Goal: Information Seeking & Learning: Learn about a topic

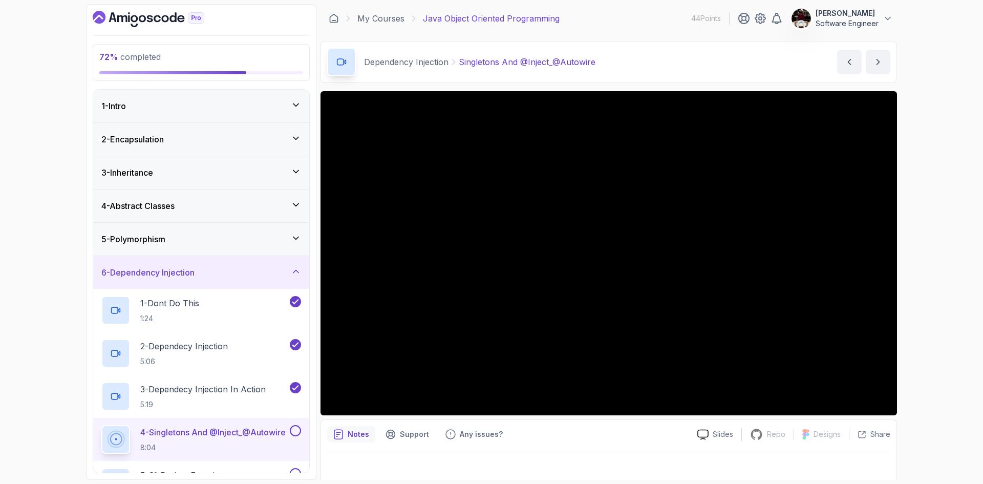
scroll to position [141, 0]
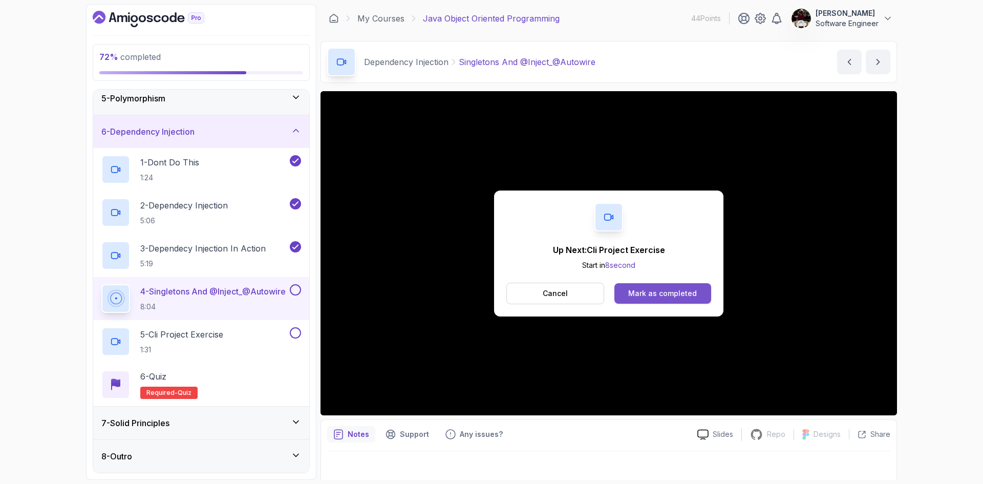
click at [643, 292] on div "Mark as completed" at bounding box center [662, 293] width 69 height 10
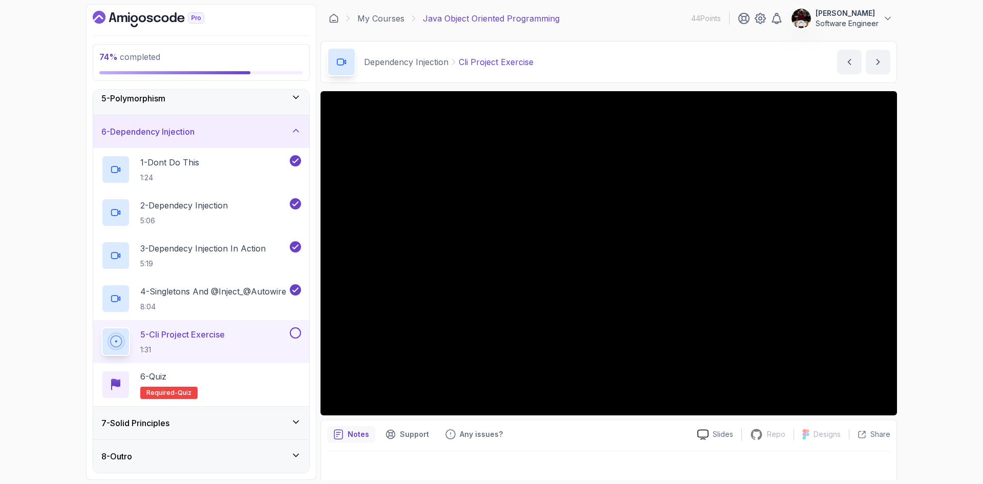
scroll to position [7, 0]
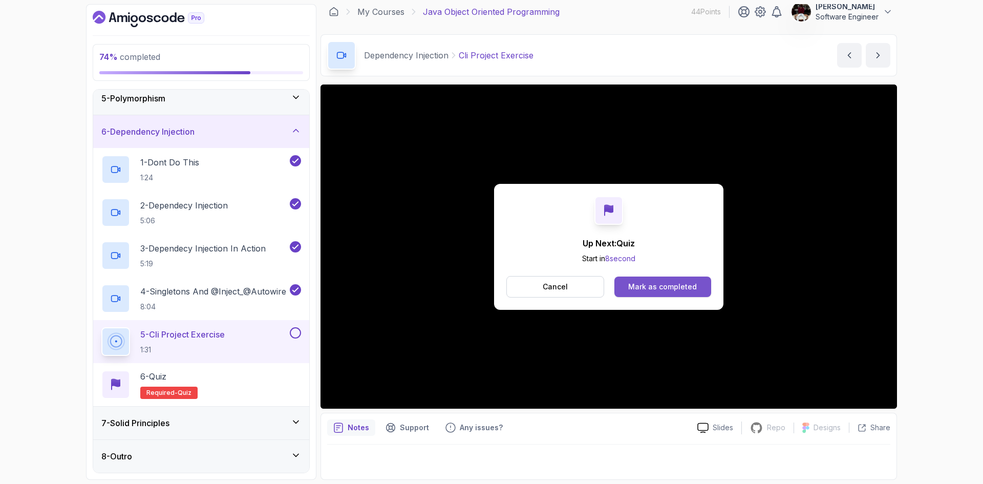
click at [641, 288] on div "Mark as completed" at bounding box center [662, 287] width 69 height 10
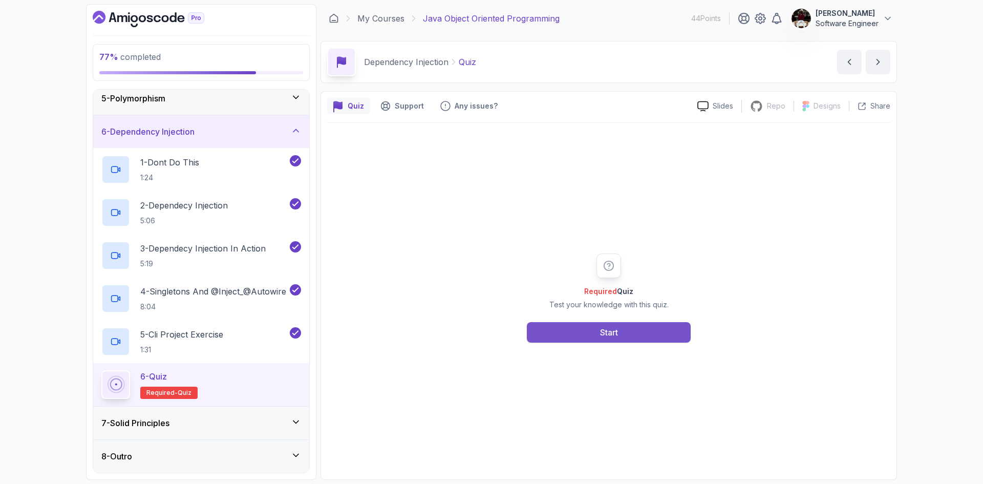
click at [602, 328] on div "Start" at bounding box center [609, 332] width 18 height 12
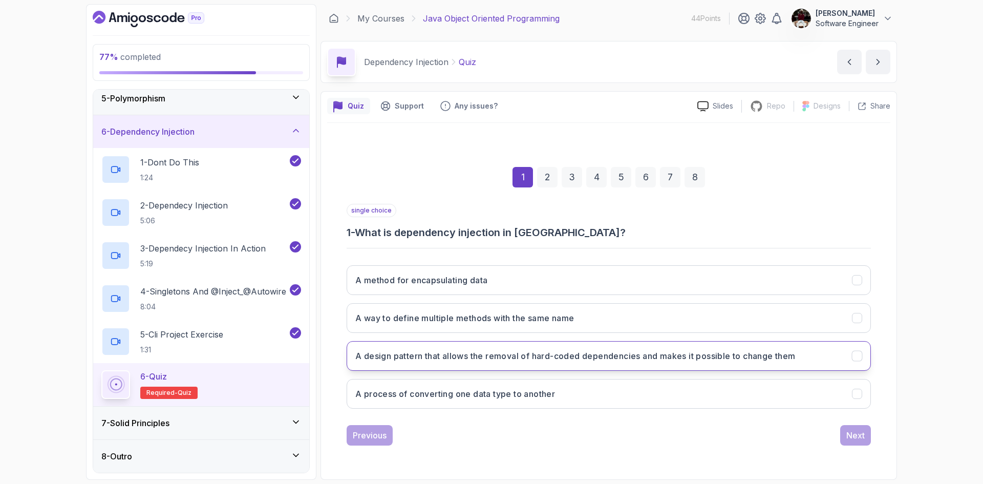
click at [668, 358] on h3 "A design pattern that allows the removal of hard-coded dependencies and makes i…" at bounding box center [575, 356] width 441 height 12
click at [851, 429] on div "Next" at bounding box center [856, 435] width 18 height 12
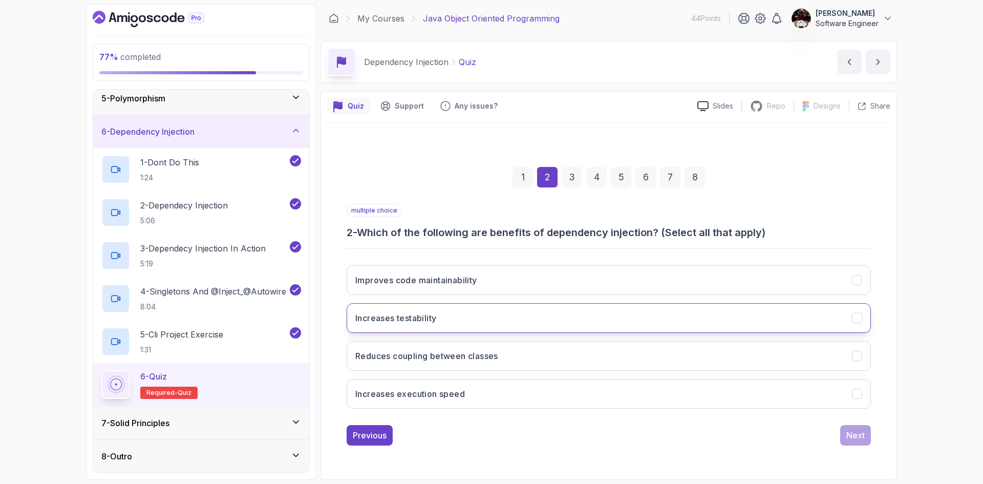
click at [417, 310] on button "Increases testability" at bounding box center [609, 318] width 525 height 30
click at [416, 349] on button "Reduces coupling between classes" at bounding box center [609, 356] width 525 height 30
click at [860, 436] on div "Next" at bounding box center [856, 435] width 18 height 12
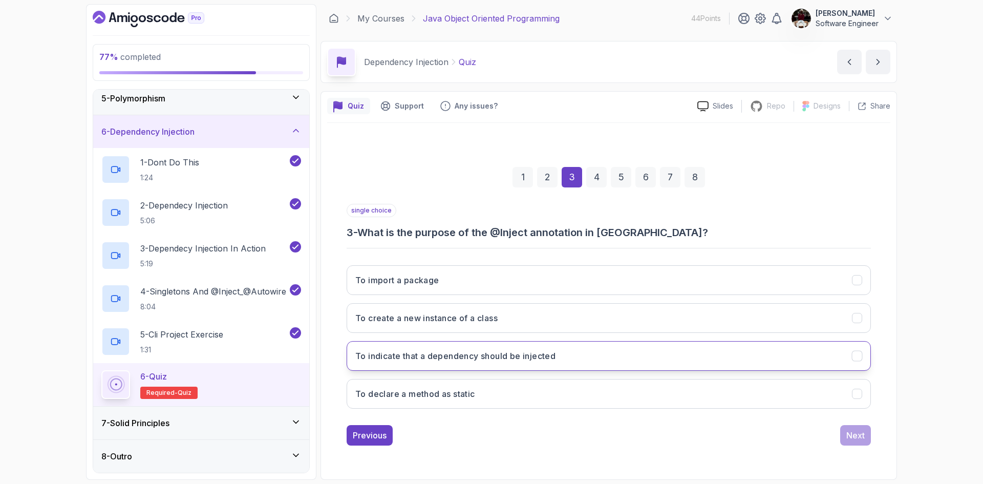
click at [451, 363] on button "To indicate that a dependency should be injected" at bounding box center [609, 356] width 525 height 30
click at [857, 435] on div "Next" at bounding box center [856, 435] width 18 height 12
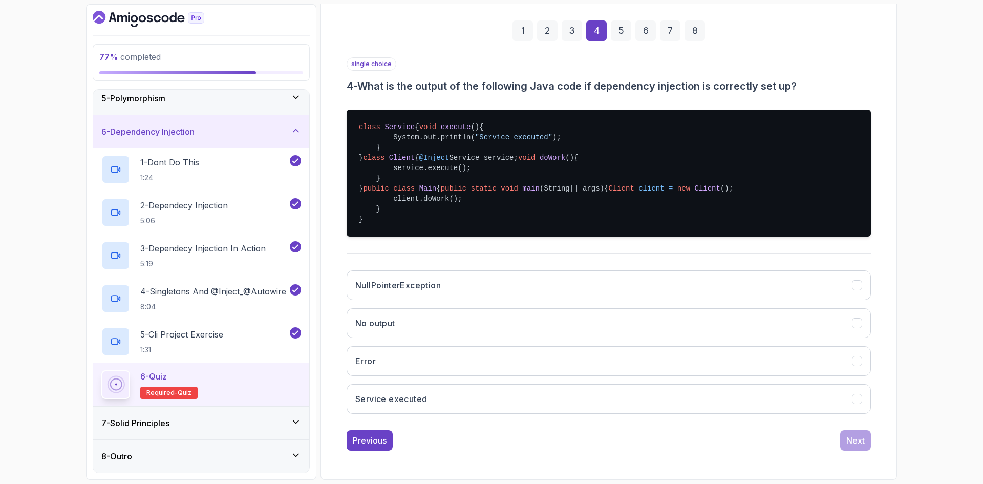
scroll to position [218, 0]
click at [458, 395] on button "Service executed" at bounding box center [609, 399] width 525 height 30
click at [857, 444] on div "Next" at bounding box center [856, 440] width 18 height 12
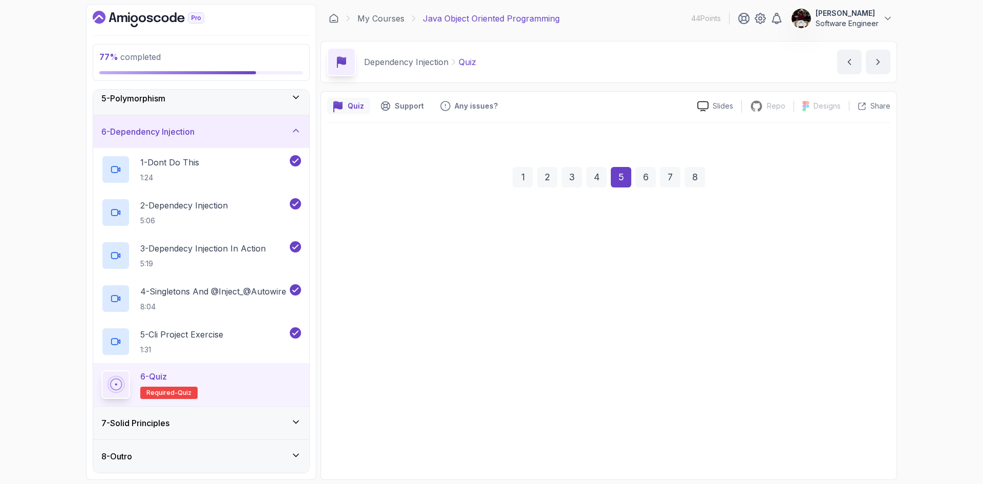
scroll to position [0, 0]
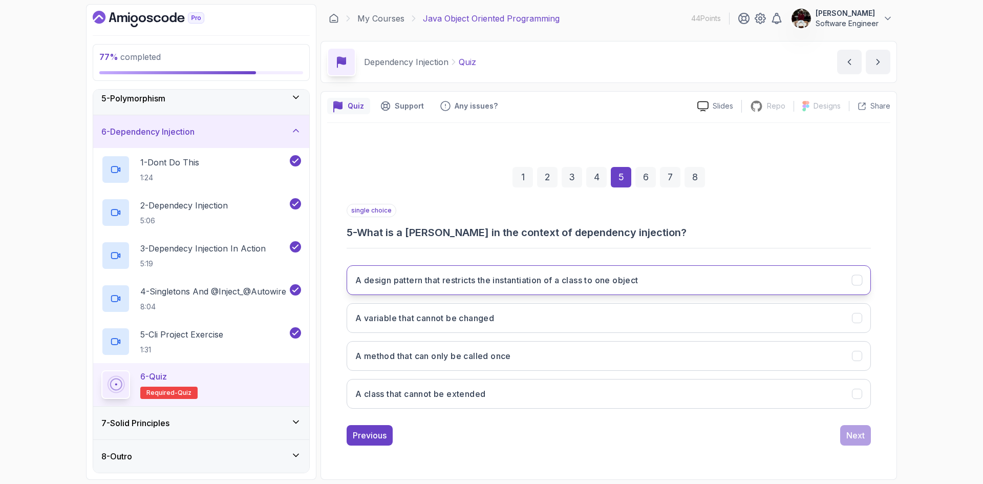
click at [494, 277] on h3 "A design pattern that restricts the instantiation of a class to one object" at bounding box center [496, 280] width 283 height 12
click at [853, 435] on div "Next" at bounding box center [856, 435] width 18 height 12
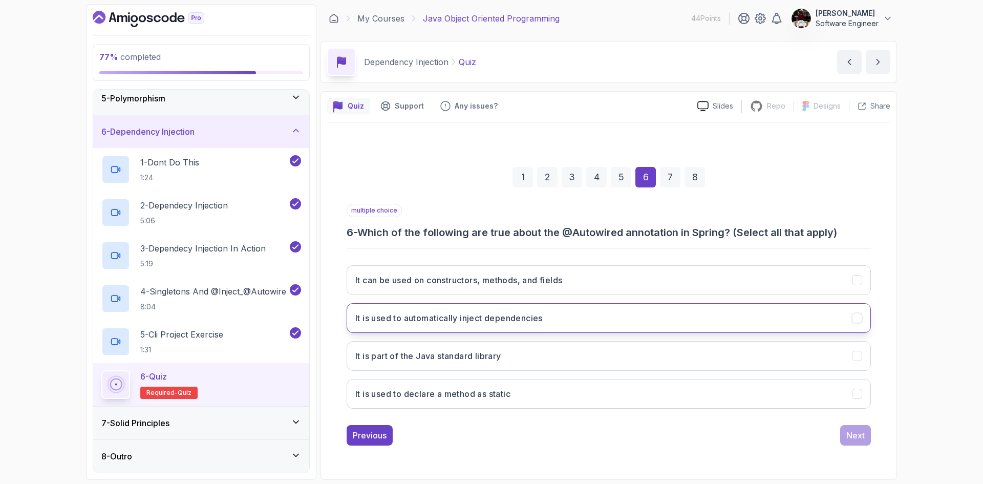
click at [520, 316] on h3 "It is used to automatically inject dependencies" at bounding box center [448, 318] width 187 height 12
click at [578, 361] on button "It is part of the Java standard library" at bounding box center [609, 356] width 525 height 30
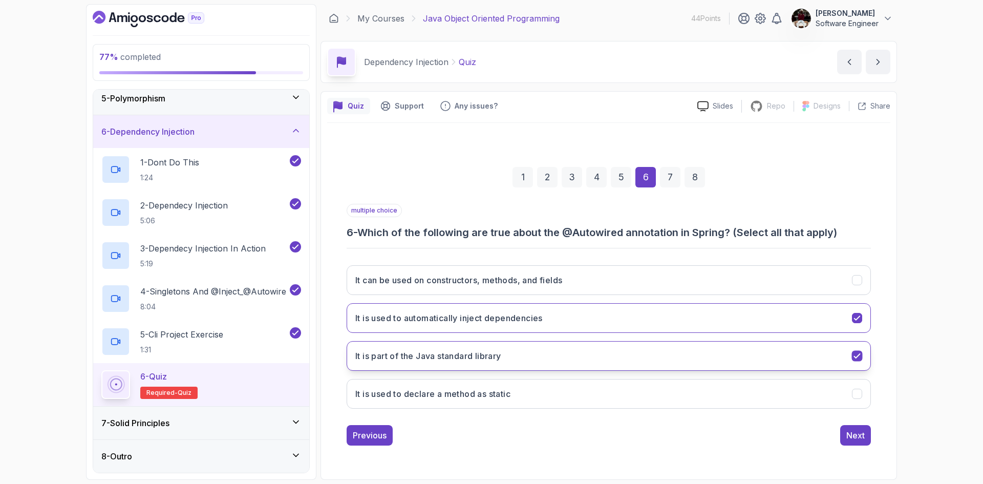
click at [578, 361] on button "It is part of the Java standard library" at bounding box center [609, 356] width 525 height 30
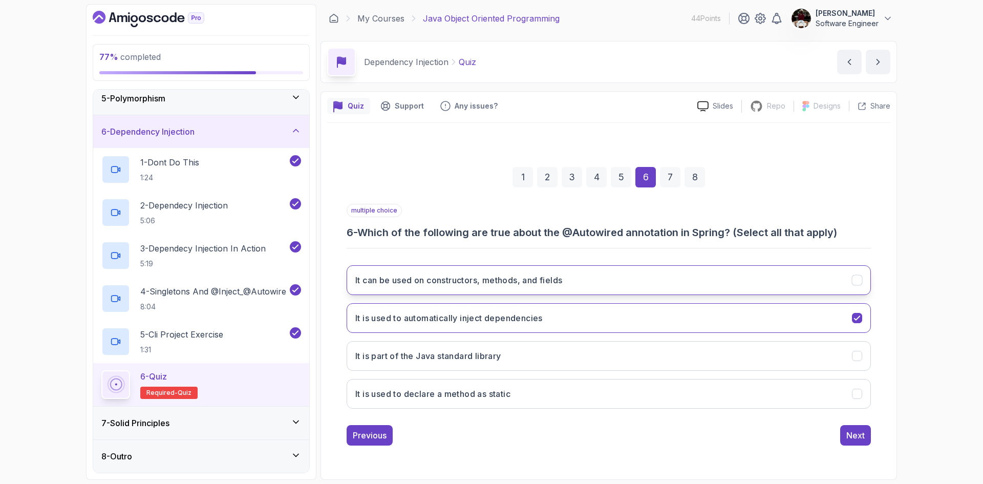
click at [541, 271] on button "It can be used on constructors, methods, and fields" at bounding box center [609, 280] width 525 height 30
click at [865, 427] on button "Next" at bounding box center [856, 435] width 31 height 20
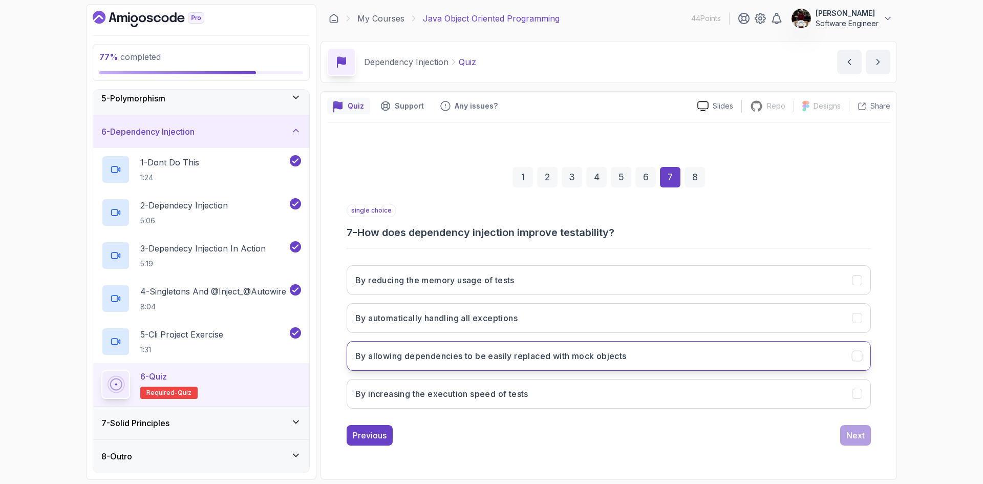
click at [556, 354] on h3 "By allowing dependencies to be easily replaced with mock objects" at bounding box center [490, 356] width 271 height 12
click at [862, 436] on div "Next" at bounding box center [856, 435] width 18 height 12
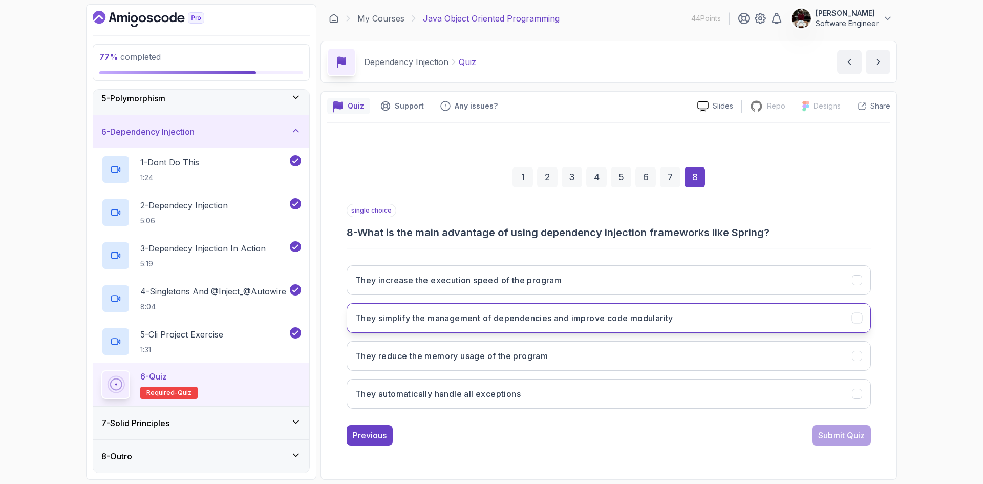
click at [687, 318] on button "They simplify the management of dependencies and improve code modularity" at bounding box center [609, 318] width 525 height 30
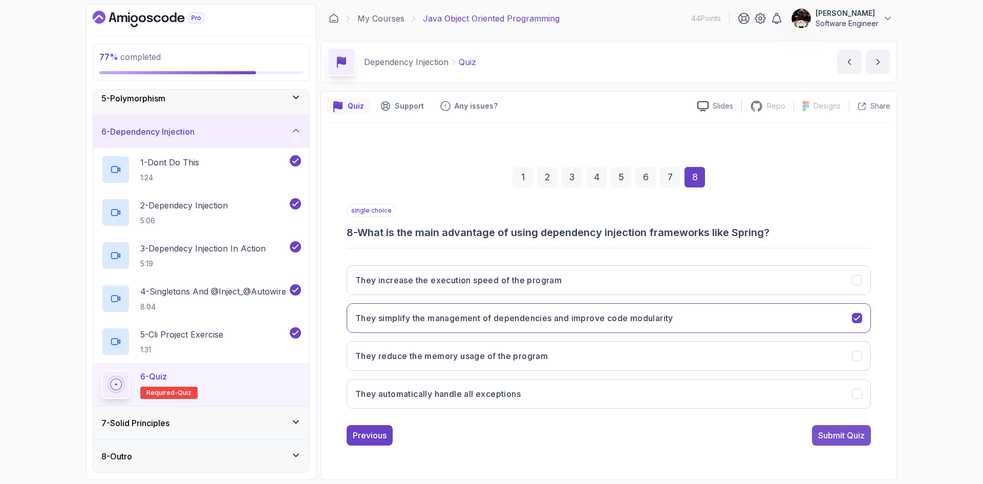
click at [843, 442] on button "Submit Quiz" at bounding box center [841, 435] width 59 height 20
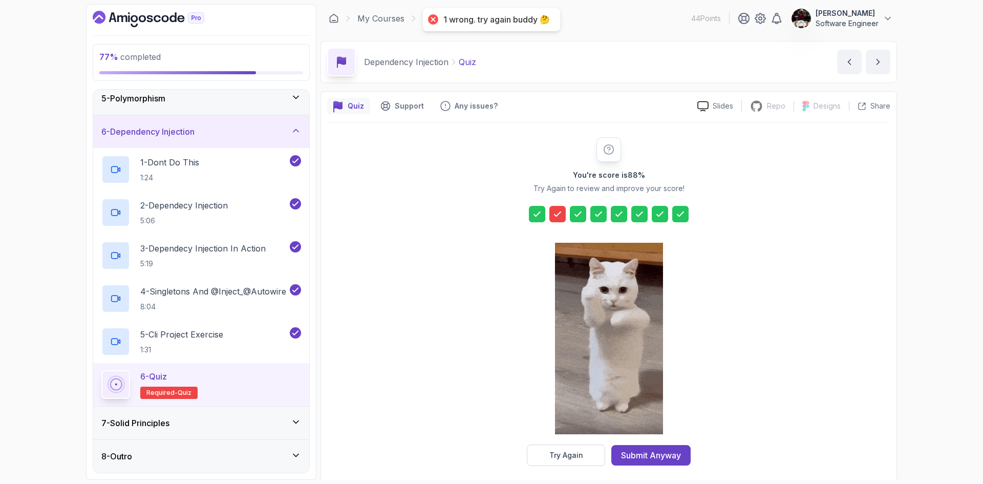
click at [557, 214] on icon at bounding box center [558, 214] width 10 height 10
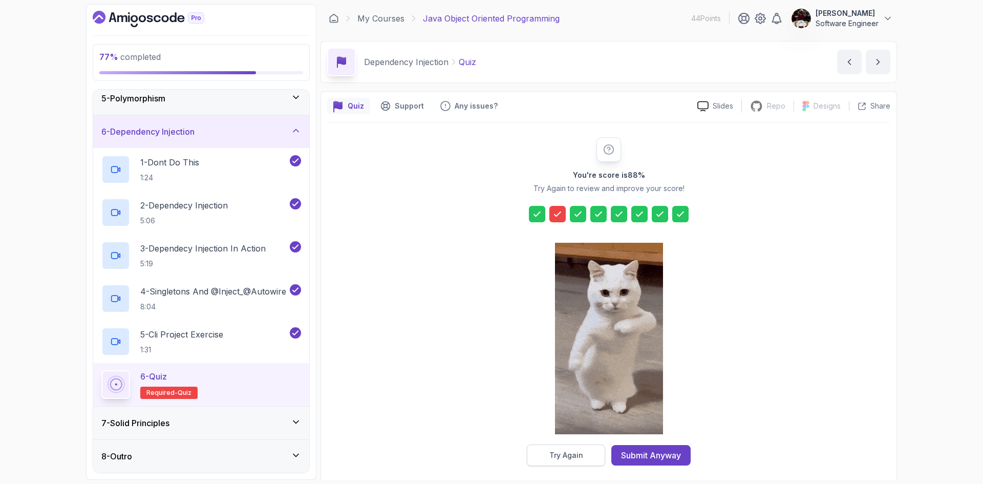
click at [561, 455] on div "Try Again" at bounding box center [567, 455] width 34 height 10
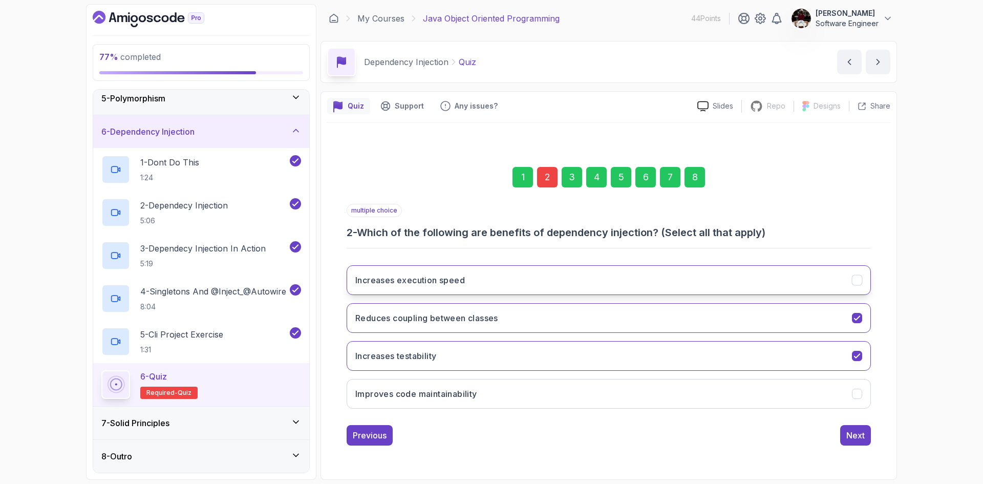
click at [522, 286] on button "Increases execution speed" at bounding box center [609, 280] width 525 height 30
click at [855, 437] on div "Next" at bounding box center [856, 435] width 18 height 12
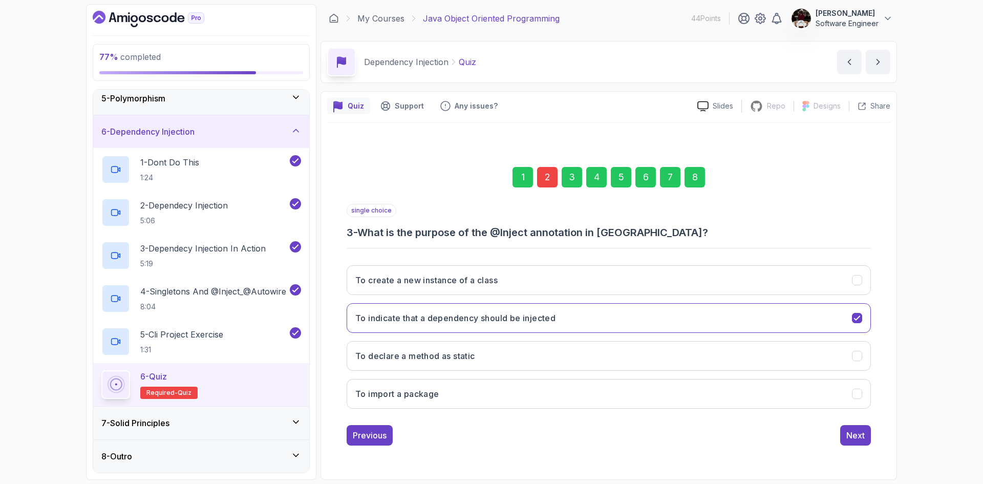
click at [696, 174] on div "8" at bounding box center [695, 177] width 20 height 20
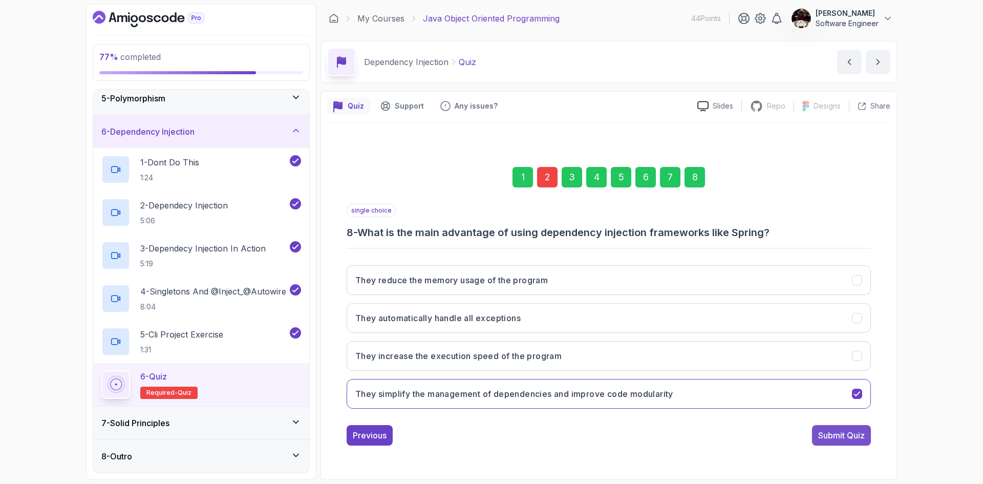
click at [834, 433] on div "Submit Quiz" at bounding box center [842, 435] width 47 height 12
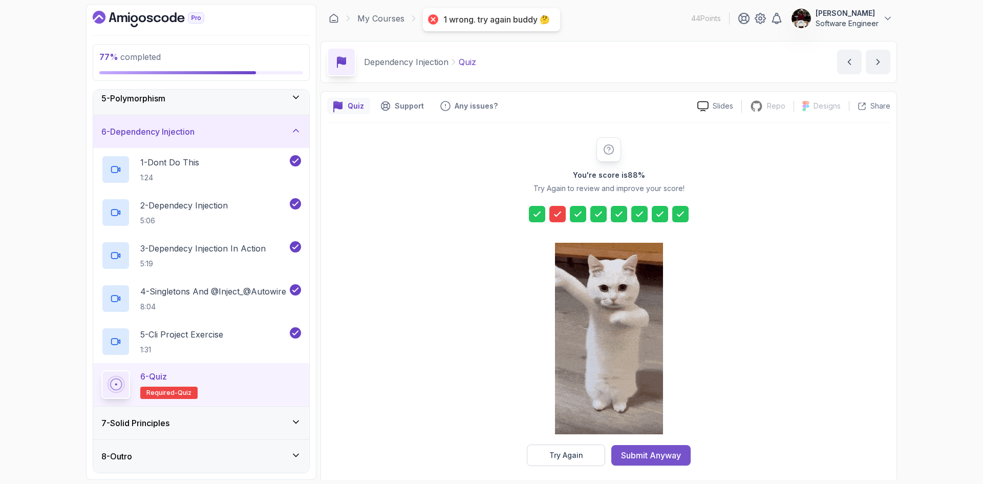
click at [644, 457] on div "Submit Anyway" at bounding box center [651, 455] width 60 height 12
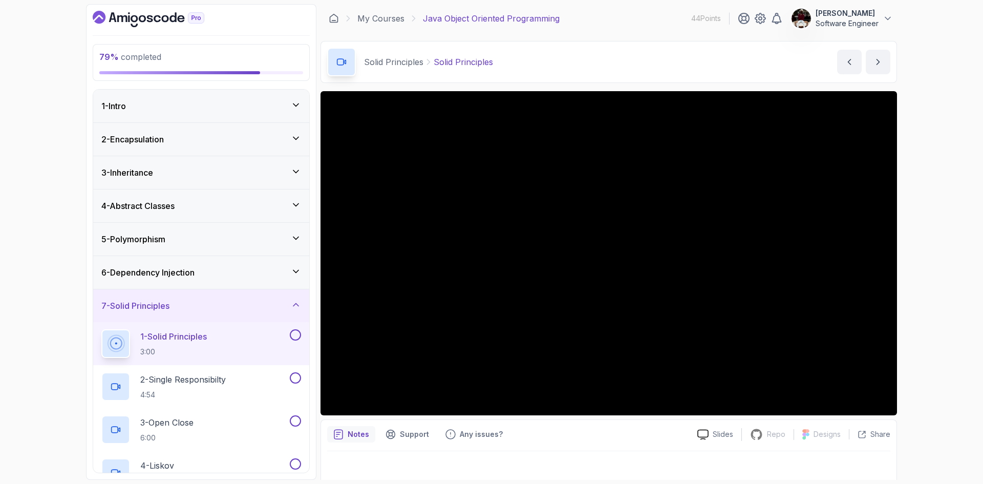
click at [213, 268] on div "6 - Dependency Injection" at bounding box center [201, 272] width 200 height 12
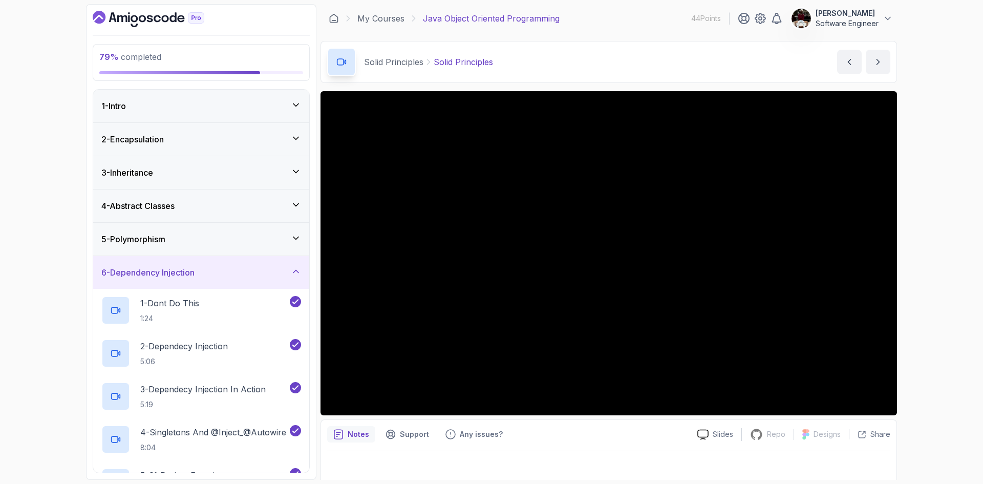
scroll to position [141, 0]
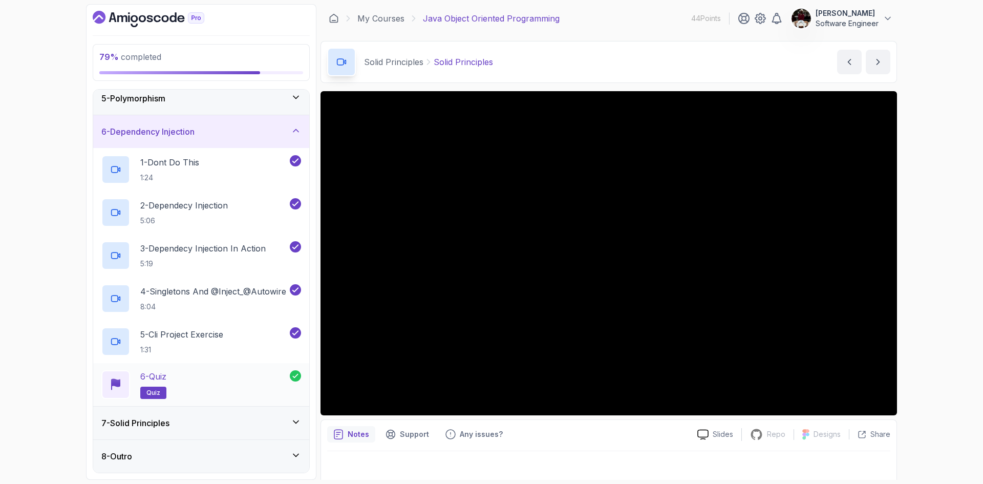
click at [165, 390] on p "quiz" at bounding box center [153, 393] width 26 height 12
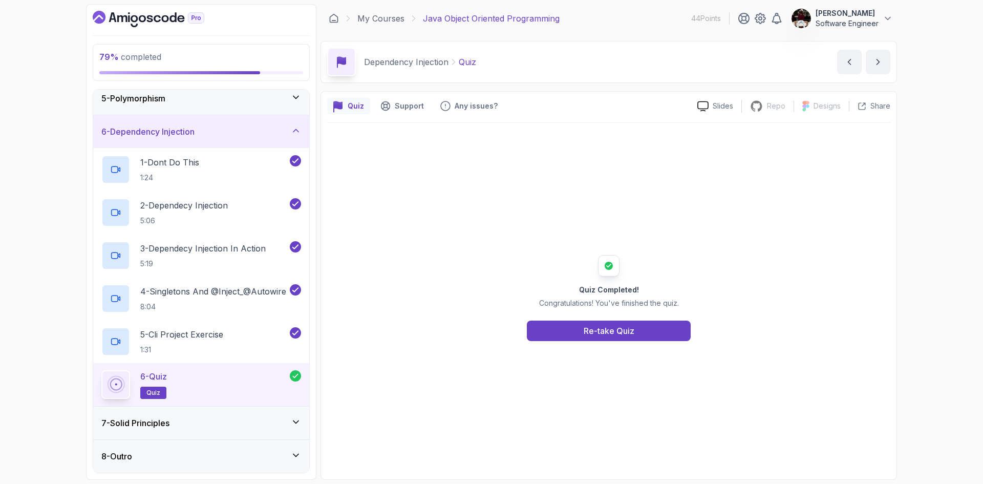
click at [145, 426] on h3 "7 - Solid Principles" at bounding box center [135, 423] width 68 height 12
